Goal: Navigation & Orientation: Find specific page/section

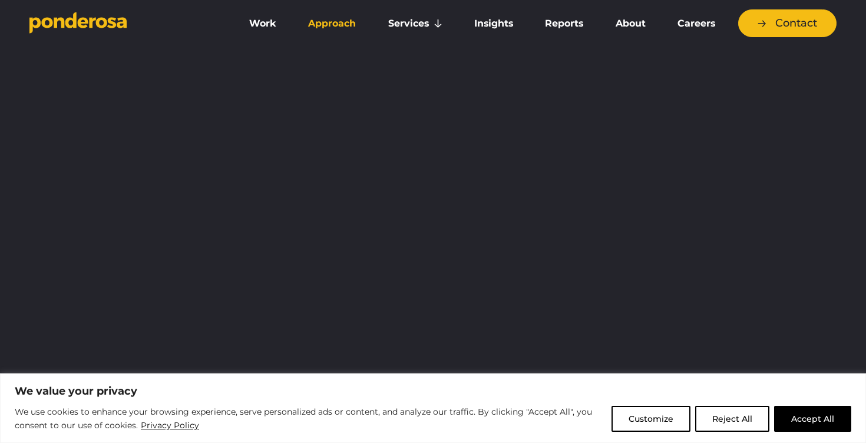
click at [329, 28] on link "Approach" at bounding box center [332, 23] width 75 height 25
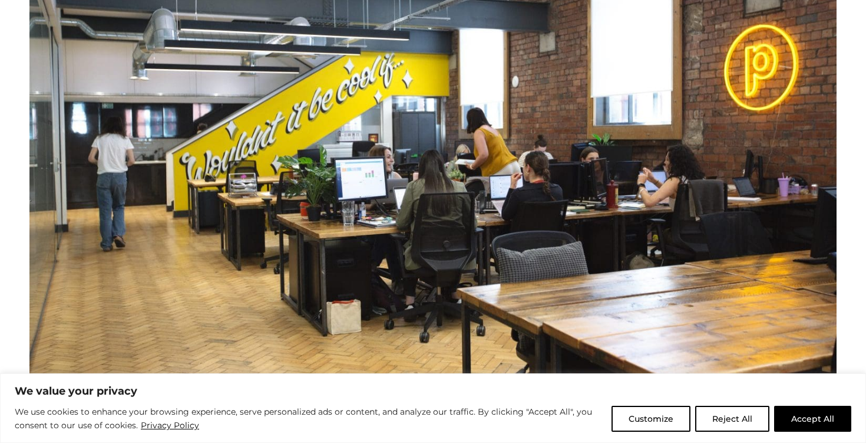
scroll to position [553, 0]
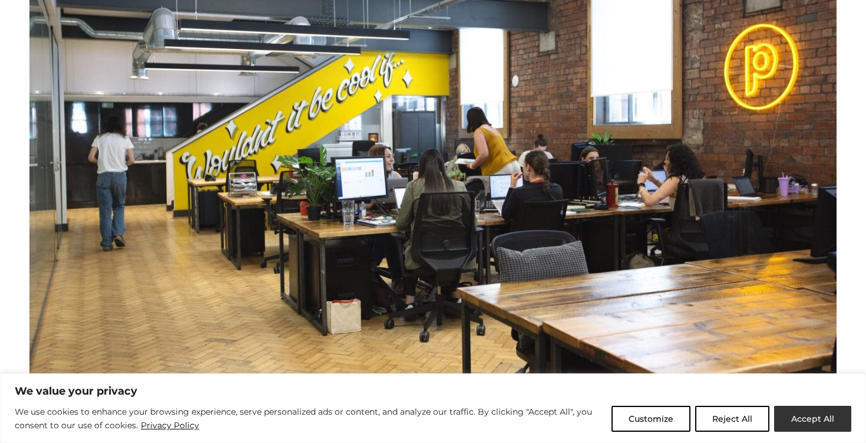
click at [799, 410] on button "Accept All" at bounding box center [812, 418] width 77 height 26
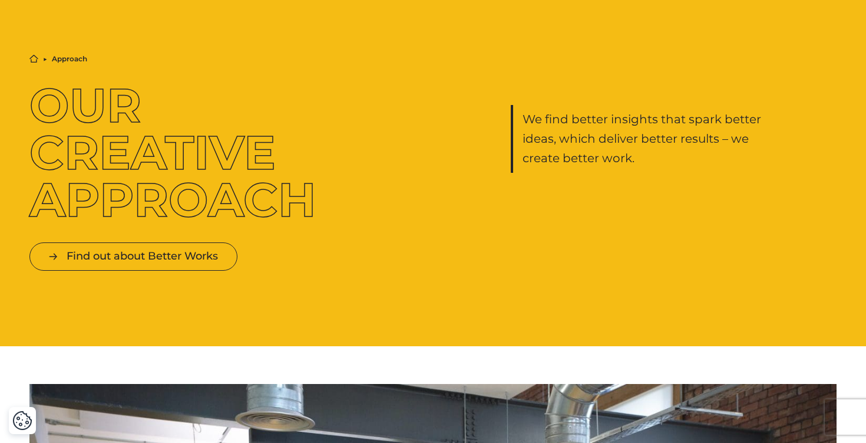
scroll to position [0, 0]
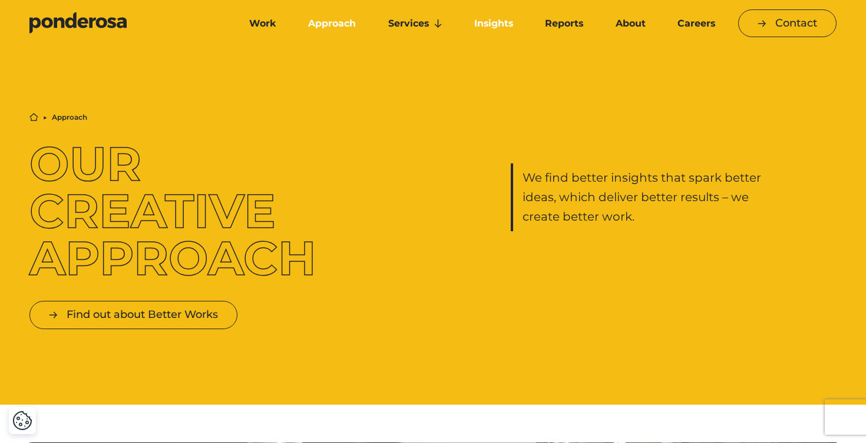
click at [480, 28] on link "Insights" at bounding box center [494, 23] width 66 height 25
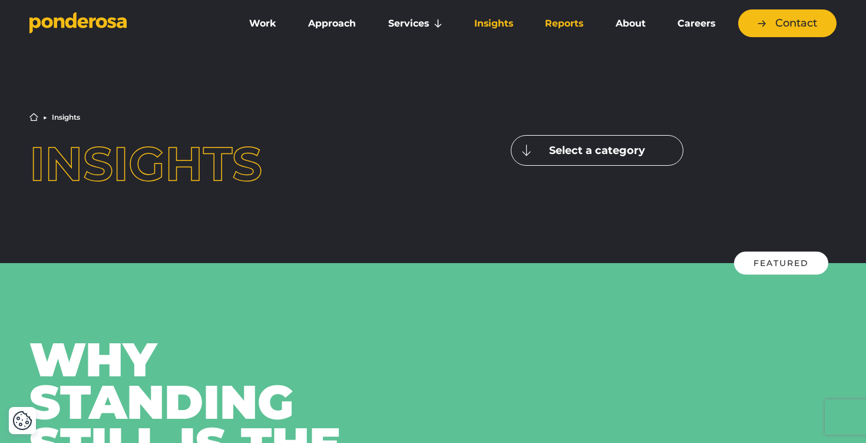
click at [561, 21] on link "Reports" at bounding box center [564, 23] width 65 height 25
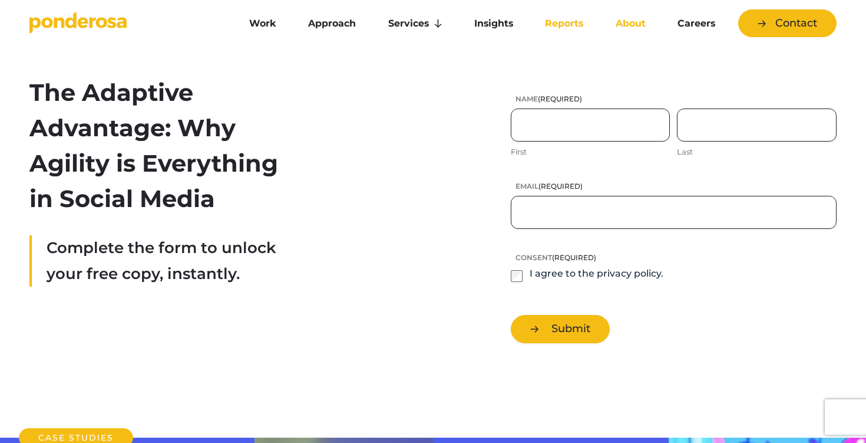
click at [629, 16] on link "About" at bounding box center [630, 23] width 57 height 25
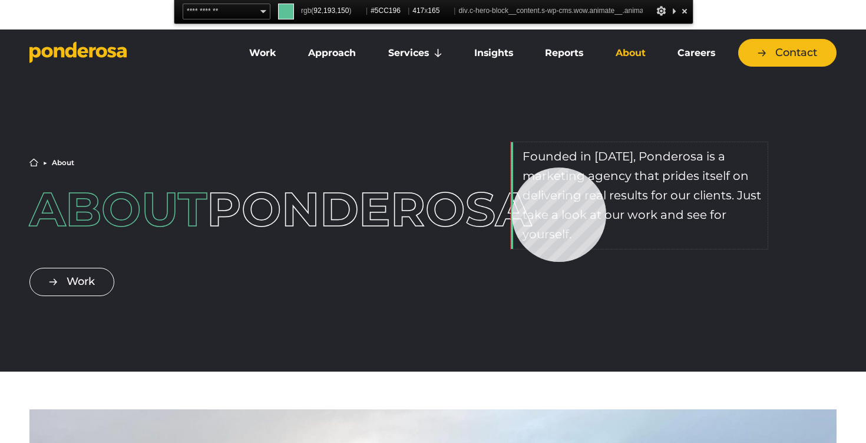
click at [512, 167] on div "Founded in [DATE], Ponderosa is a marketing agency that prides itself on delive…" at bounding box center [640, 195] width 258 height 107
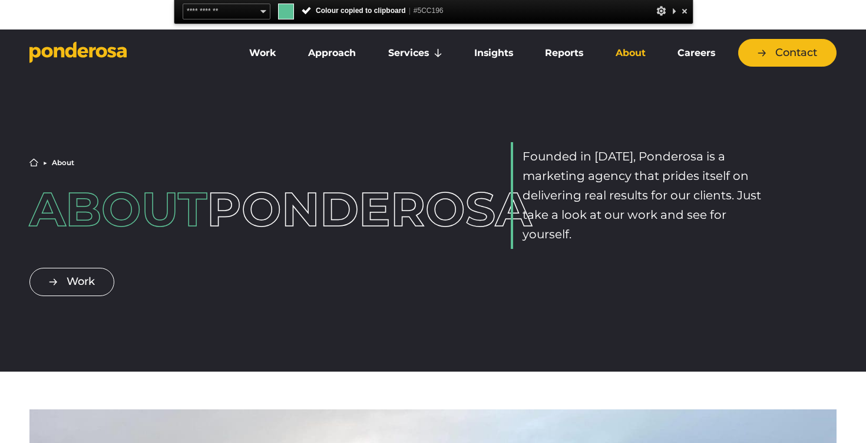
click at [426, 9] on span "#5CC196" at bounding box center [429, 10] width 30 height 8
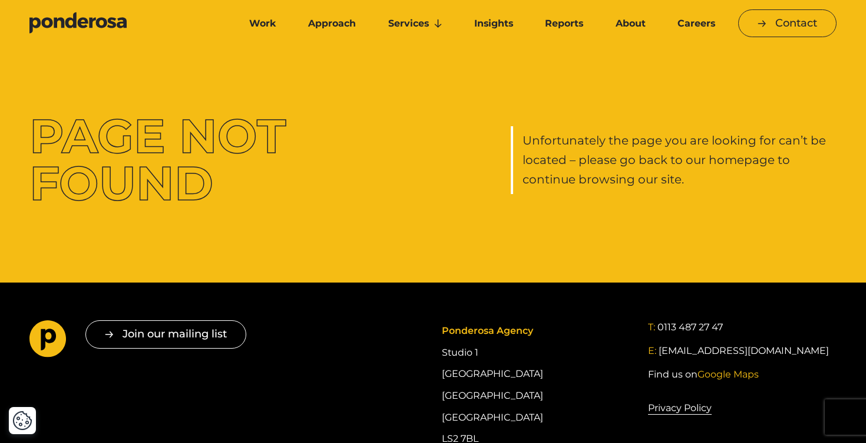
click at [53, 31] on icon "Go to homepage" at bounding box center [77, 23] width 97 height 22
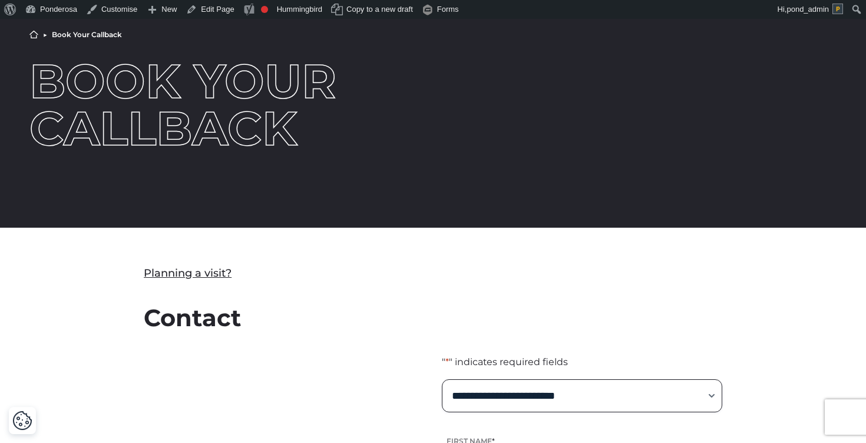
scroll to position [285, 0]
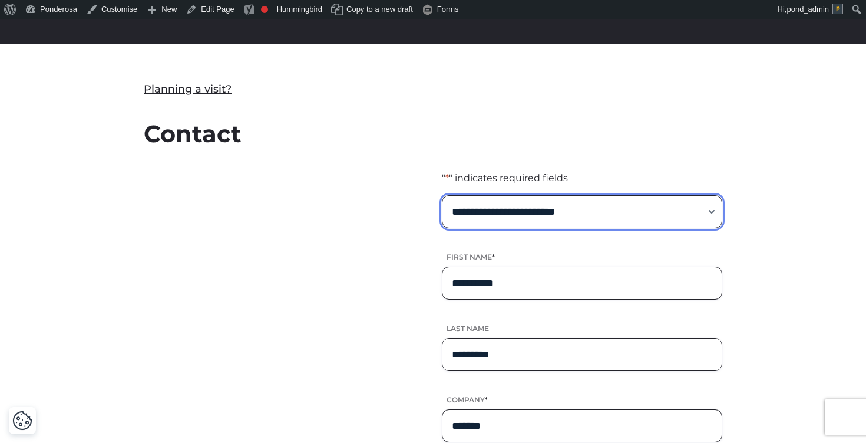
click at [522, 204] on select "**********" at bounding box center [582, 211] width 281 height 33
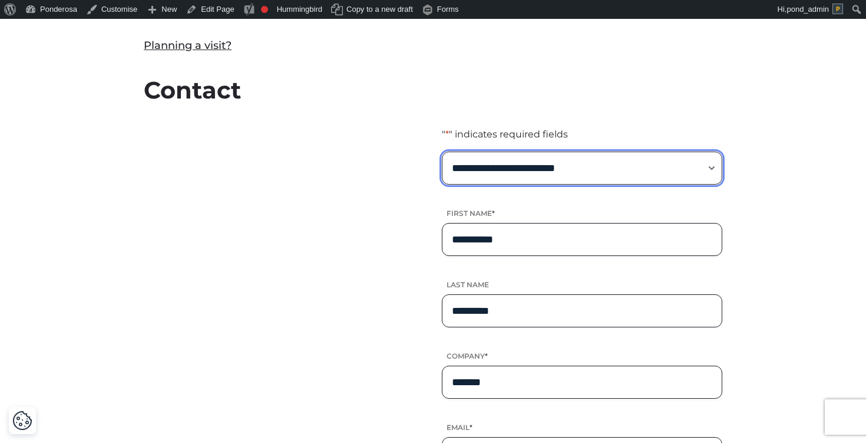
scroll to position [0, 0]
